Goal: Task Accomplishment & Management: Manage account settings

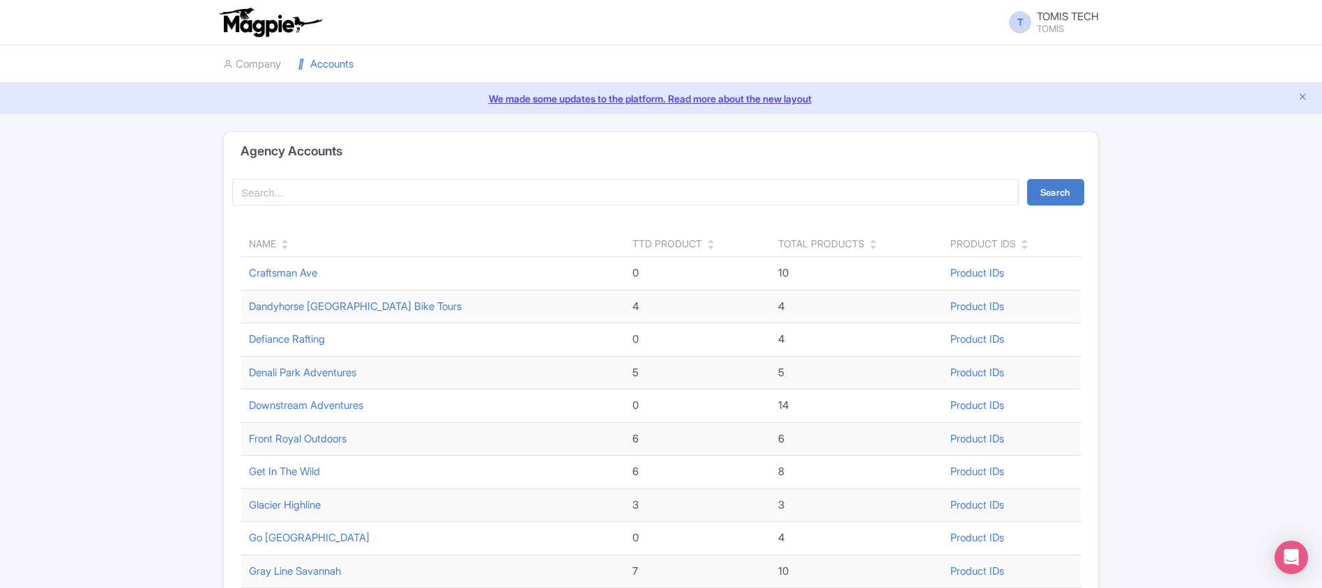
scroll to position [455, 0]
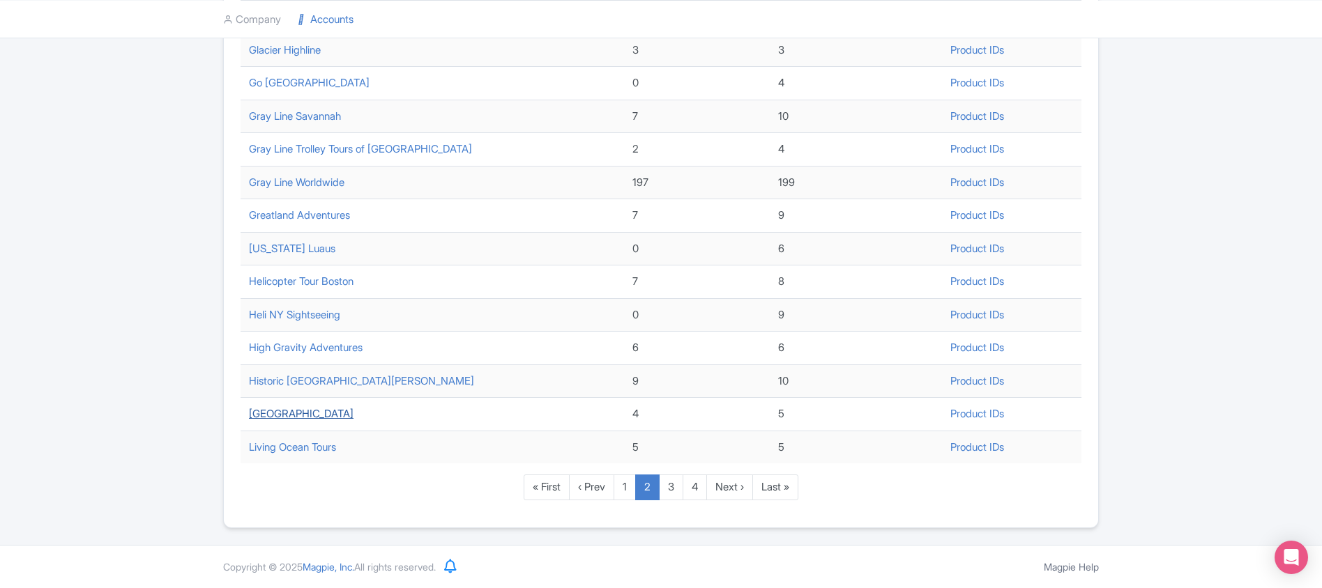
click at [352, 413] on link "[GEOGRAPHIC_DATA]" at bounding box center [301, 413] width 105 height 13
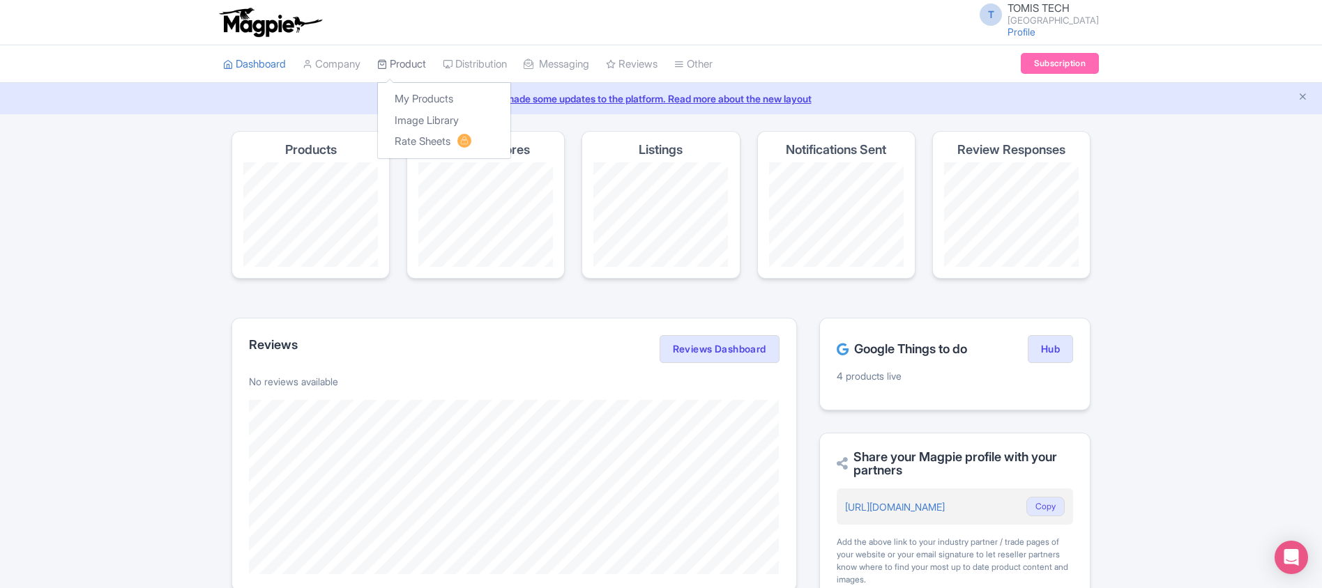
click at [400, 61] on link "Product" at bounding box center [401, 64] width 49 height 38
click at [418, 96] on link "My Products" at bounding box center [444, 100] width 132 height 22
click at [449, 100] on link "My Products" at bounding box center [444, 100] width 132 height 22
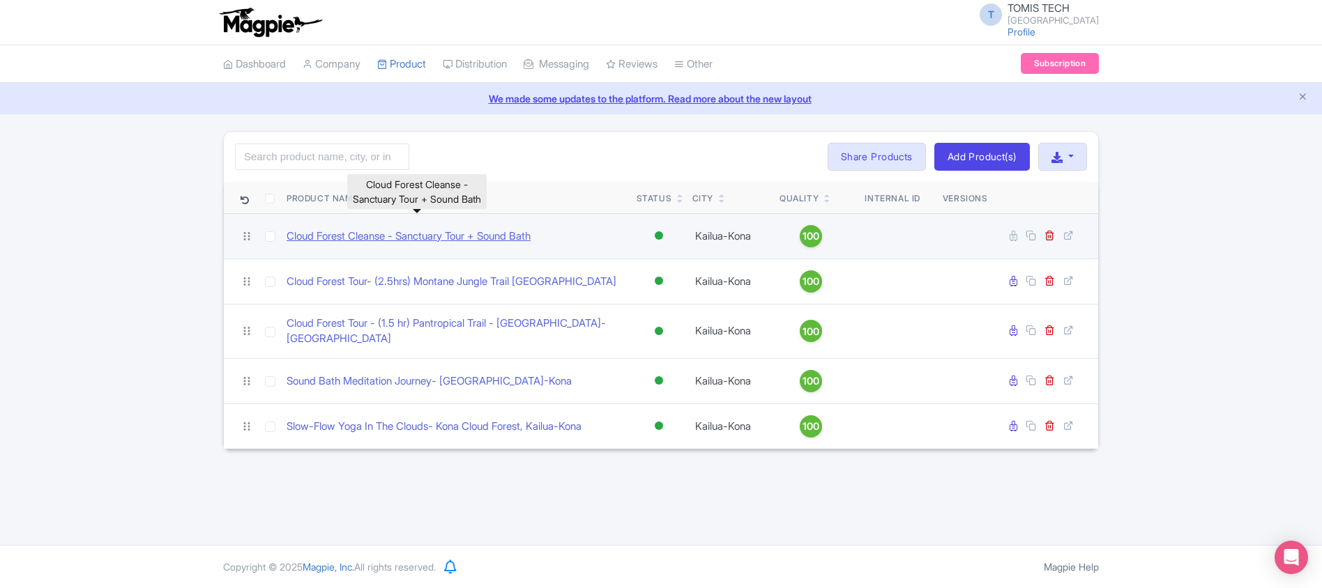
click at [386, 237] on link "Cloud Forest Cleanse - Sanctuary Tour + Sound Bath" at bounding box center [409, 237] width 244 height 16
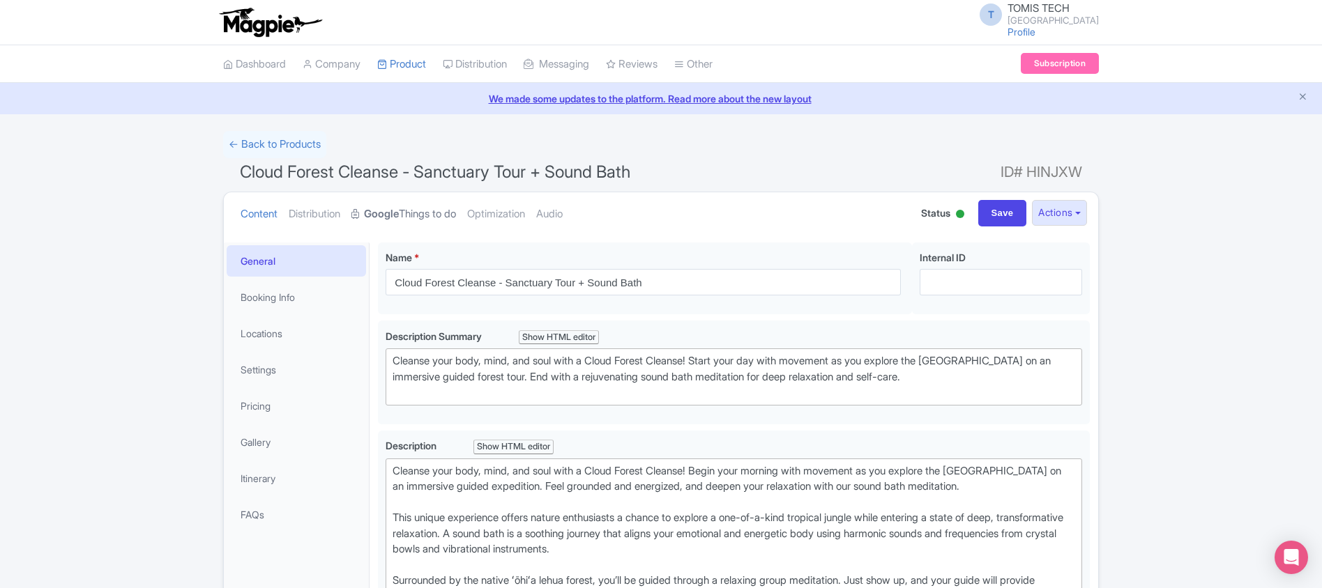
click at [395, 213] on strong "Google" at bounding box center [381, 214] width 35 height 16
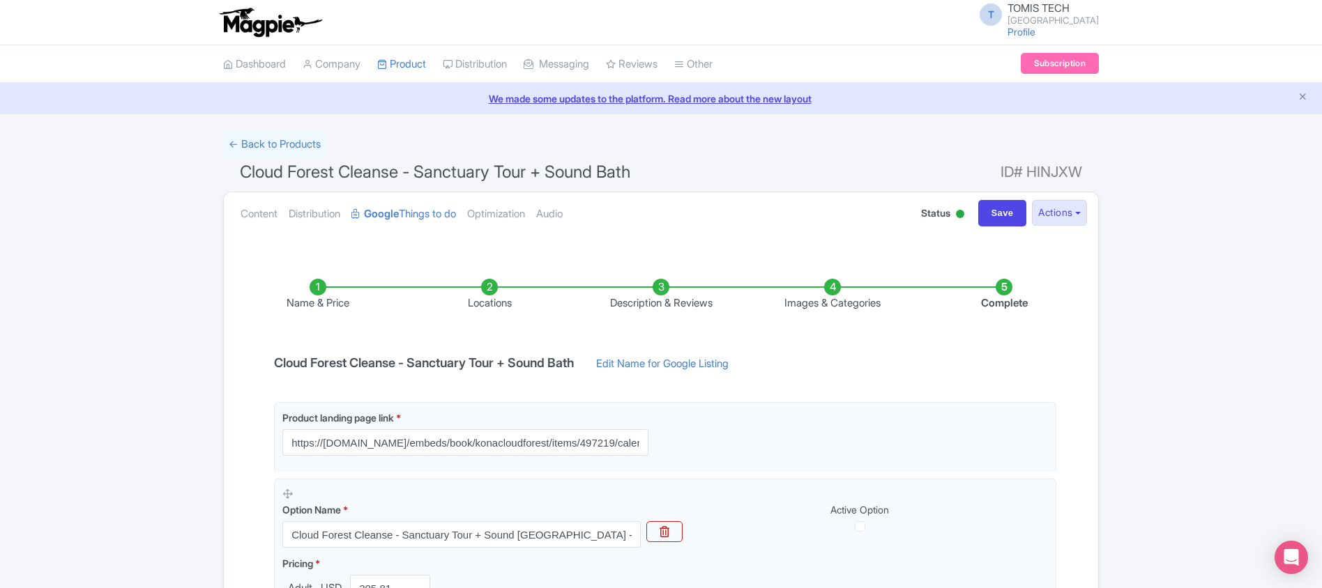
click at [484, 299] on li "Locations" at bounding box center [490, 295] width 172 height 33
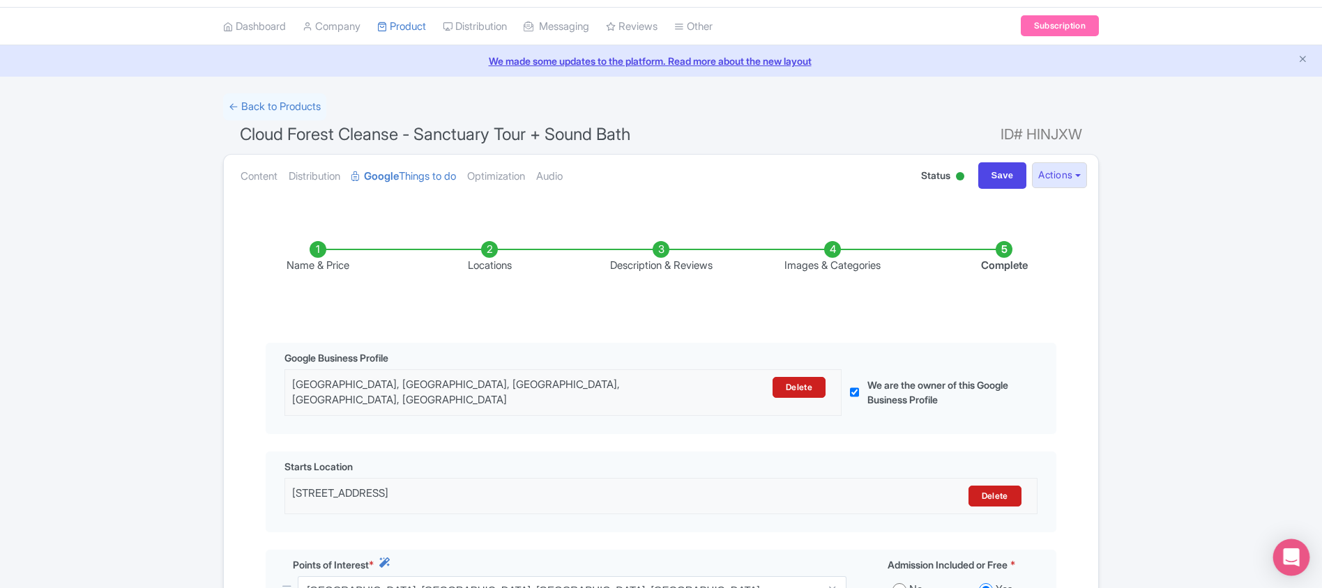
scroll to position [35, 0]
